Goal: Information Seeking & Learning: Learn about a topic

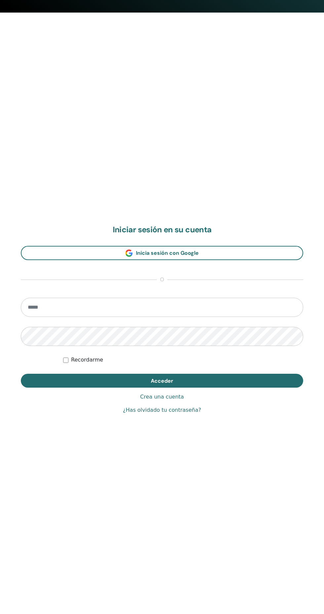
scroll to position [601, 0]
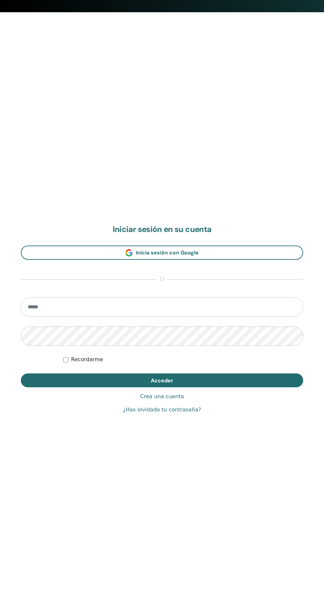
click at [228, 304] on input "email" at bounding box center [162, 306] width 282 height 19
type input "**********"
click at [21, 373] on button "Acceder" at bounding box center [162, 380] width 282 height 14
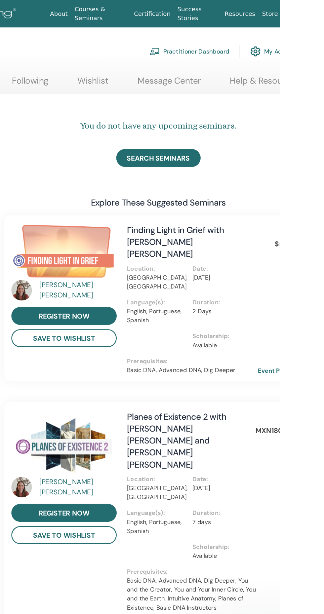
click at [239, 121] on span "SEARCH SEMINARS" at bounding box center [230, 122] width 49 height 7
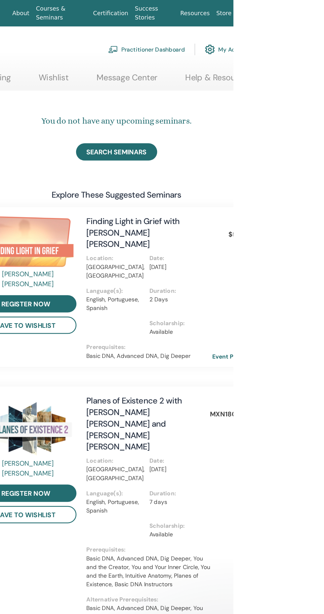
click at [323, 76] on span "Wishlist" at bounding box center [322, 76] width 17 height 6
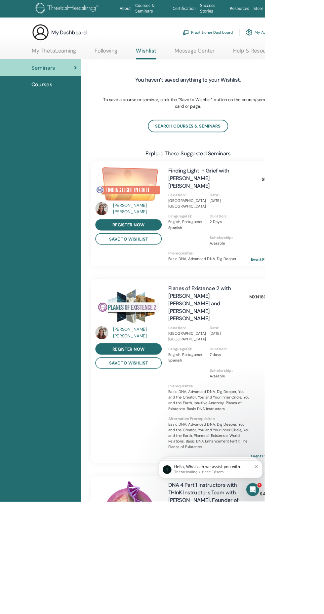
click at [140, 61] on link "Following" at bounding box center [130, 64] width 28 height 13
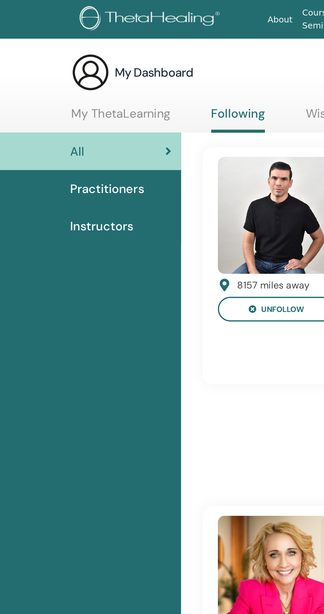
click at [62, 123] on span "Instructors" at bounding box center [55, 124] width 35 height 10
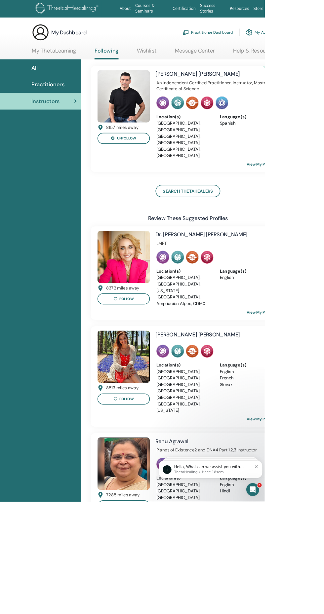
click at [41, 74] on link "All" at bounding box center [49, 83] width 99 height 20
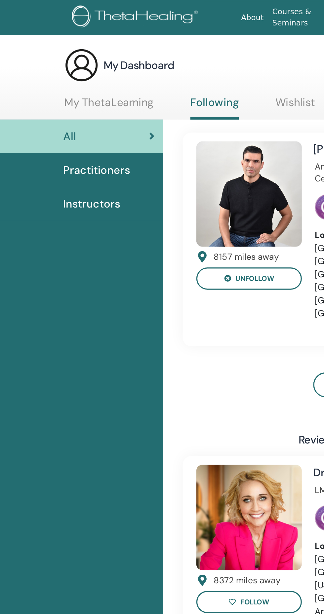
click at [44, 61] on link "My ThetaLearning" at bounding box center [66, 64] width 54 height 13
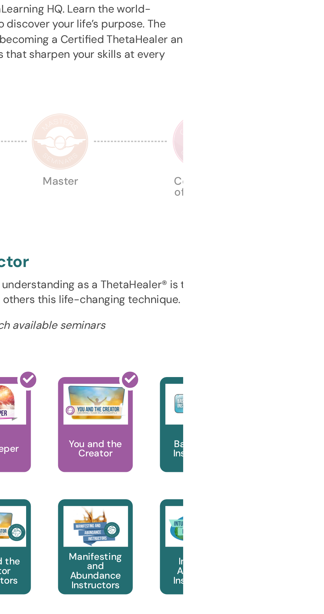
scroll to position [3, 0]
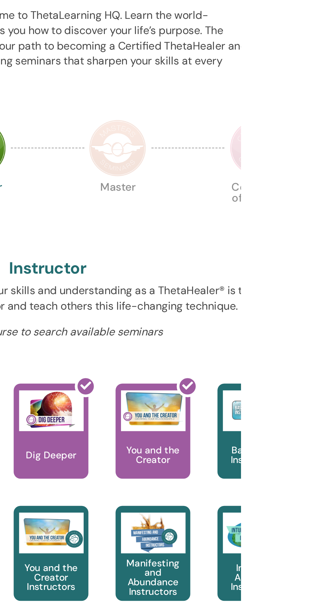
scroll to position [67, 0]
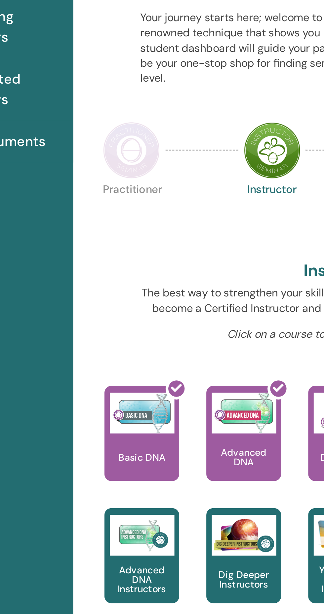
click at [118, 121] on img at bounding box center [128, 119] width 28 height 28
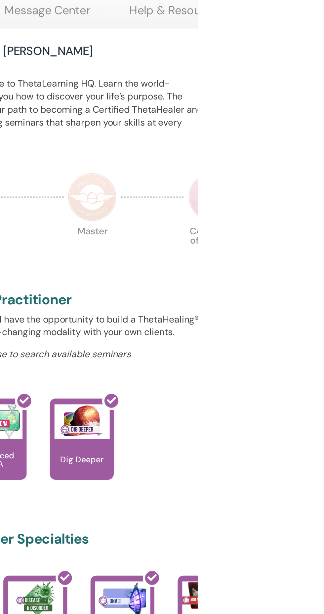
scroll to position [9, 0]
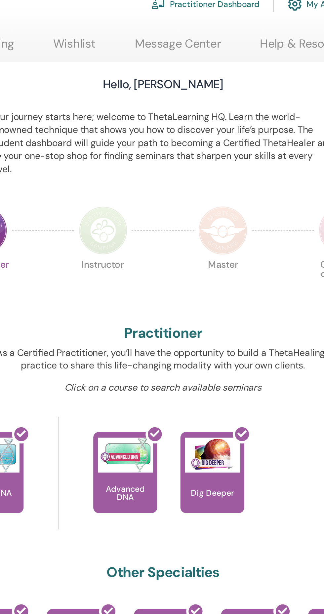
click at [207, 159] on img at bounding box center [196, 159] width 28 height 28
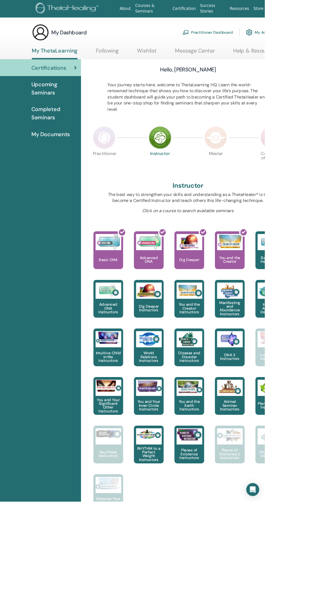
click at [120, 281] on div at bounding box center [136, 308] width 36 height 59
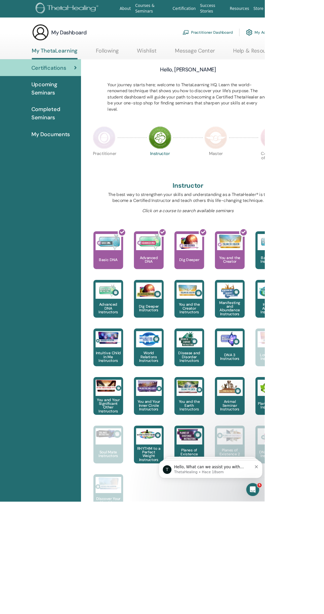
click at [267, 167] on img at bounding box center [264, 169] width 28 height 28
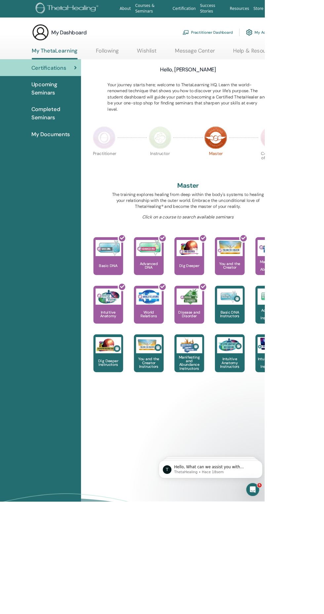
scroll to position [2, 0]
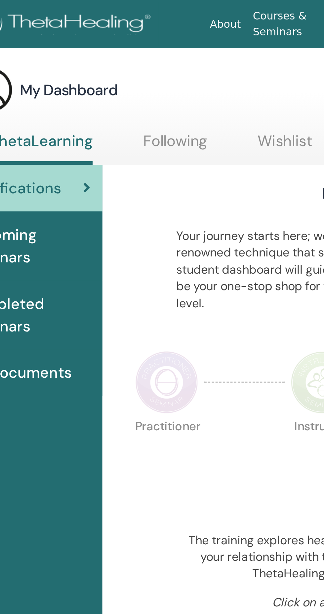
click at [192, 169] on img at bounding box center [196, 169] width 28 height 28
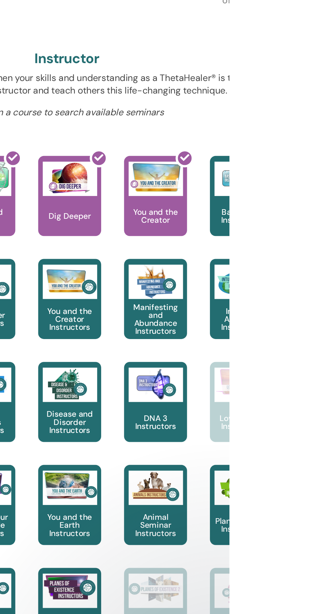
scroll to position [1, 0]
